Goal: Task Accomplishment & Management: Manage account settings

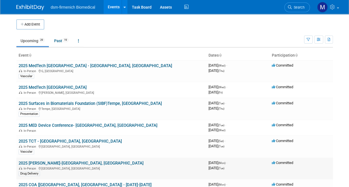
click at [46, 167] on div "In-Person Boston, MA" at bounding box center [111, 168] width 185 height 4
click at [46, 159] on td "2025 PODD-Boston, MA In-Person Boston, MA Drug Delivery" at bounding box center [111, 168] width 190 height 22
click at [44, 161] on link "2025 [PERSON_NAME]-[GEOGRAPHIC_DATA], [GEOGRAPHIC_DATA]" at bounding box center [81, 163] width 125 height 5
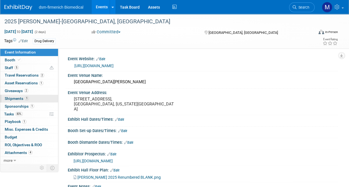
click at [16, 97] on span "Shipments 1" at bounding box center [17, 98] width 24 height 4
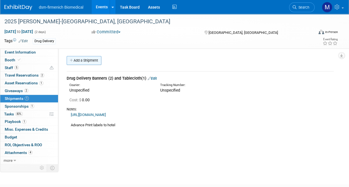
click at [96, 60] on link "Add a Shipment" at bounding box center [84, 60] width 35 height 9
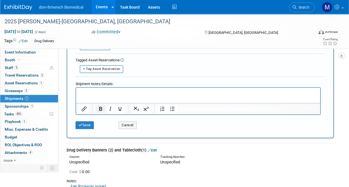
scroll to position [194, 0]
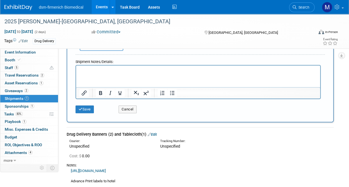
click at [86, 69] on p "Rich Text Area. Press ALT-0 for help." at bounding box center [197, 70] width 237 height 6
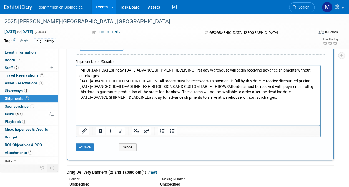
click at [115, 70] on p "IMPORTANT DATESFriday, September 26, 2025ADVANCE SHIPMENT RECEIVINGFirst day wa…" at bounding box center [197, 83] width 237 height 33
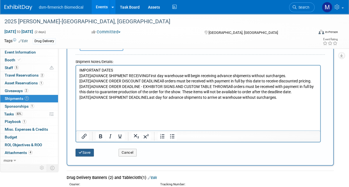
click at [88, 154] on button "Save" at bounding box center [84, 153] width 18 height 8
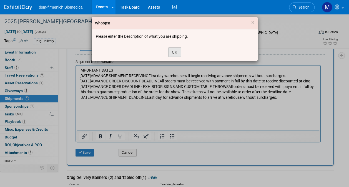
click at [177, 53] on button "OK" at bounding box center [174, 51] width 13 height 9
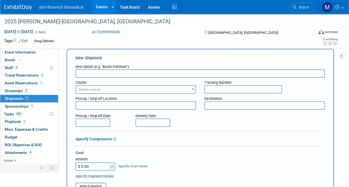
scroll to position [0, 0]
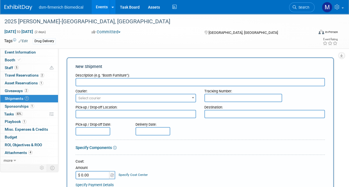
click at [93, 83] on input "text" at bounding box center [199, 82] width 249 height 8
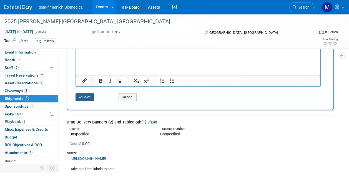
type input "Shipping Notes"
click at [93, 97] on button "Save" at bounding box center [84, 97] width 18 height 8
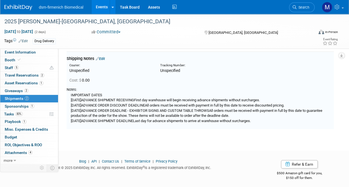
scroll to position [74, 0]
